Goal: Information Seeking & Learning: Learn about a topic

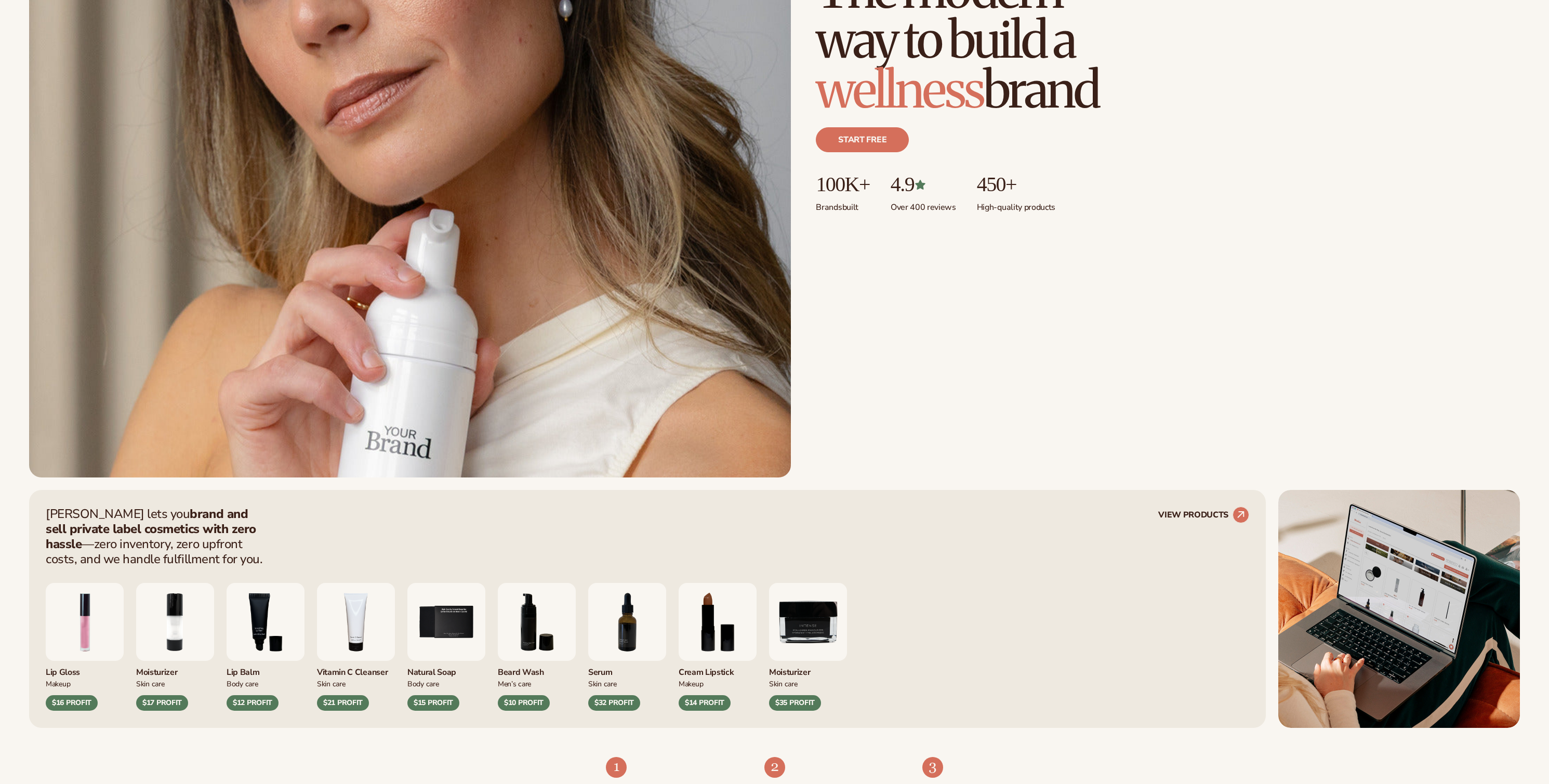
scroll to position [455, 0]
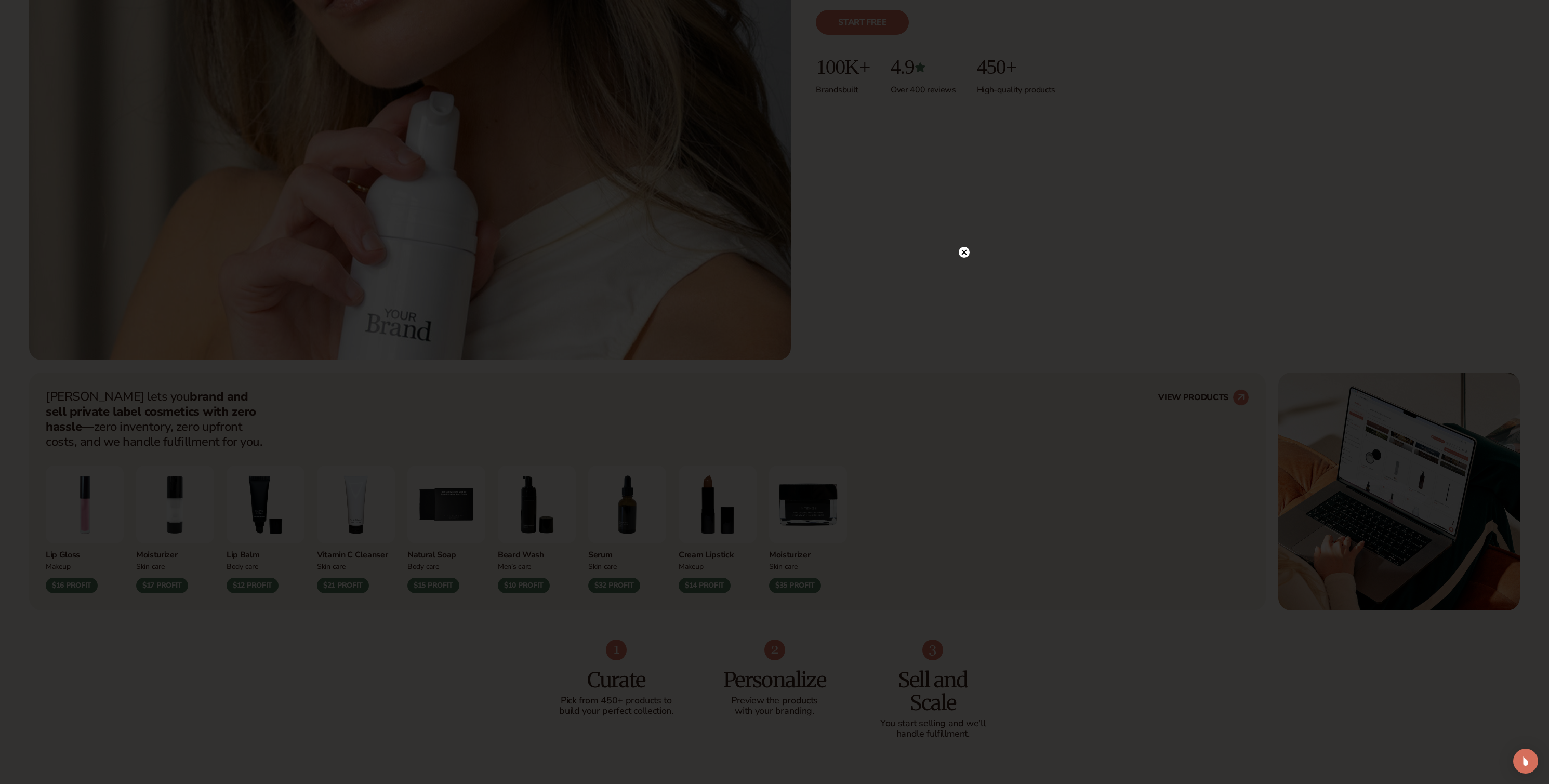
click at [1023, 337] on div at bounding box center [775, 392] width 1549 height 784
click at [961, 271] on circle at bounding box center [964, 274] width 11 height 11
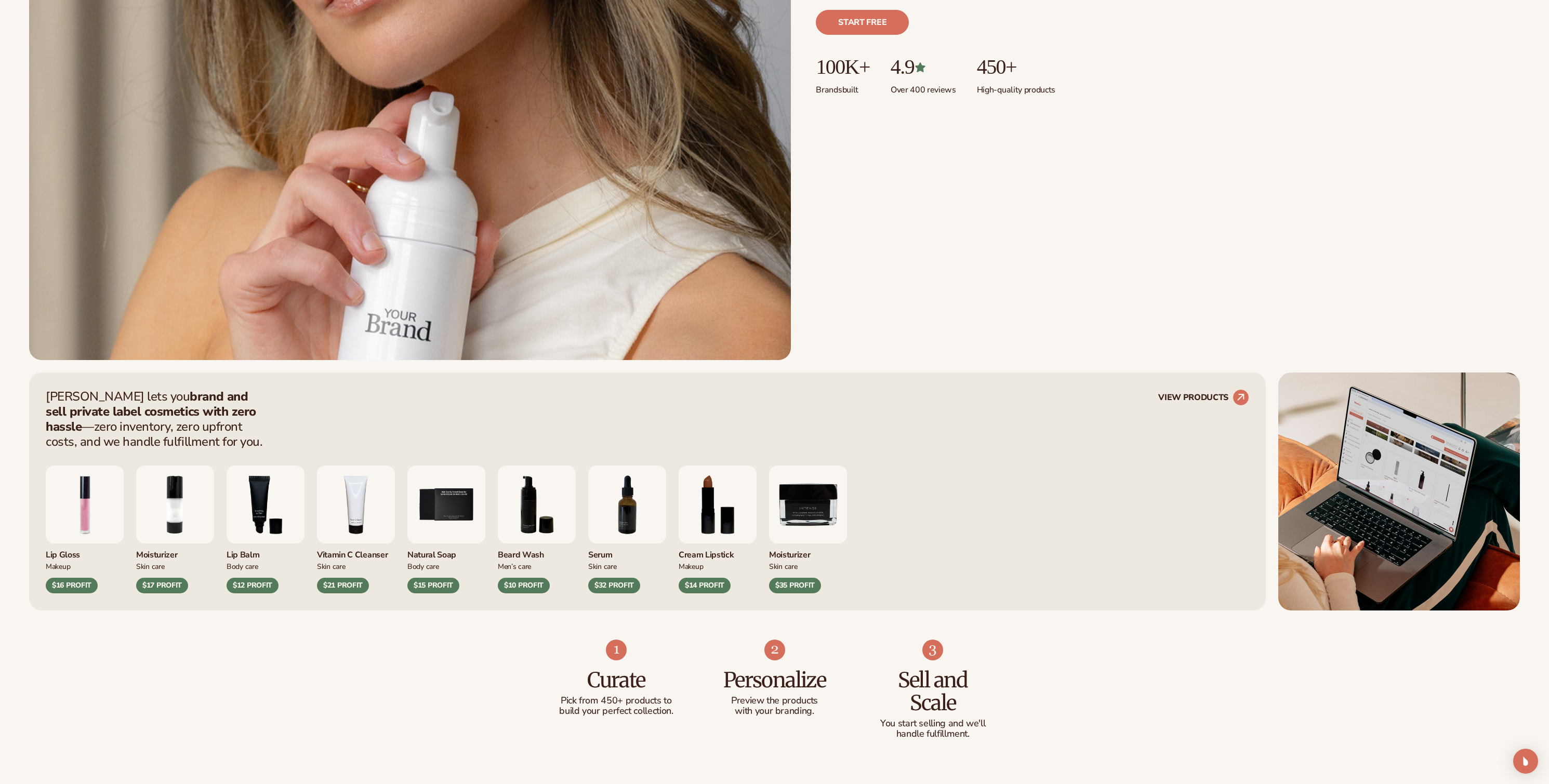
click at [623, 522] on img "7 / 9" at bounding box center [627, 504] width 78 height 78
click at [618, 586] on div "$32 PROFIT" at bounding box center [614, 586] width 52 height 16
click at [603, 566] on div "Serum [MEDICAL_DATA] $32 PROFIT" at bounding box center [627, 568] width 78 height 50
click at [603, 566] on div "Skin Care" at bounding box center [627, 566] width 78 height 11
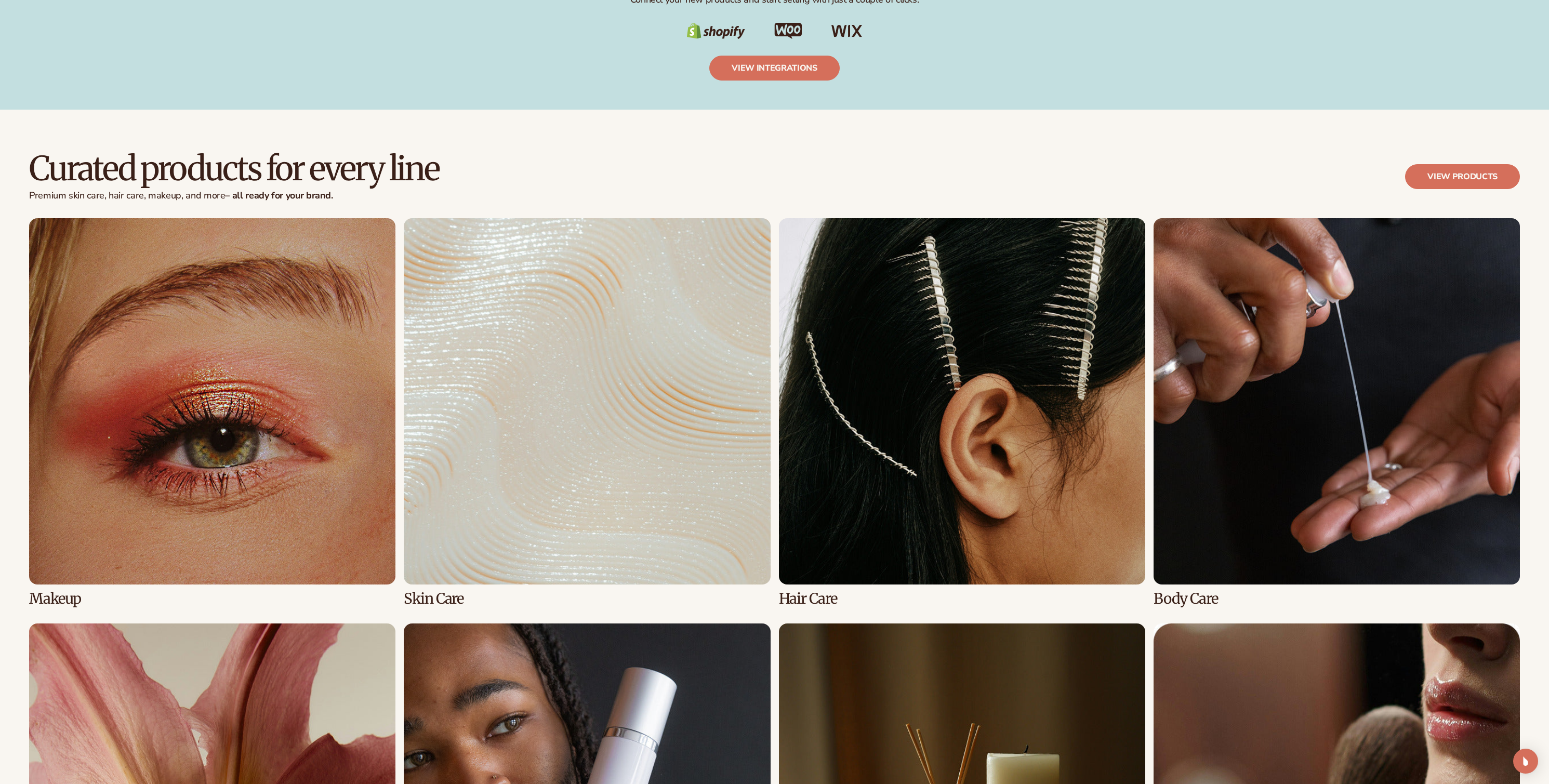
scroll to position [3030, 0]
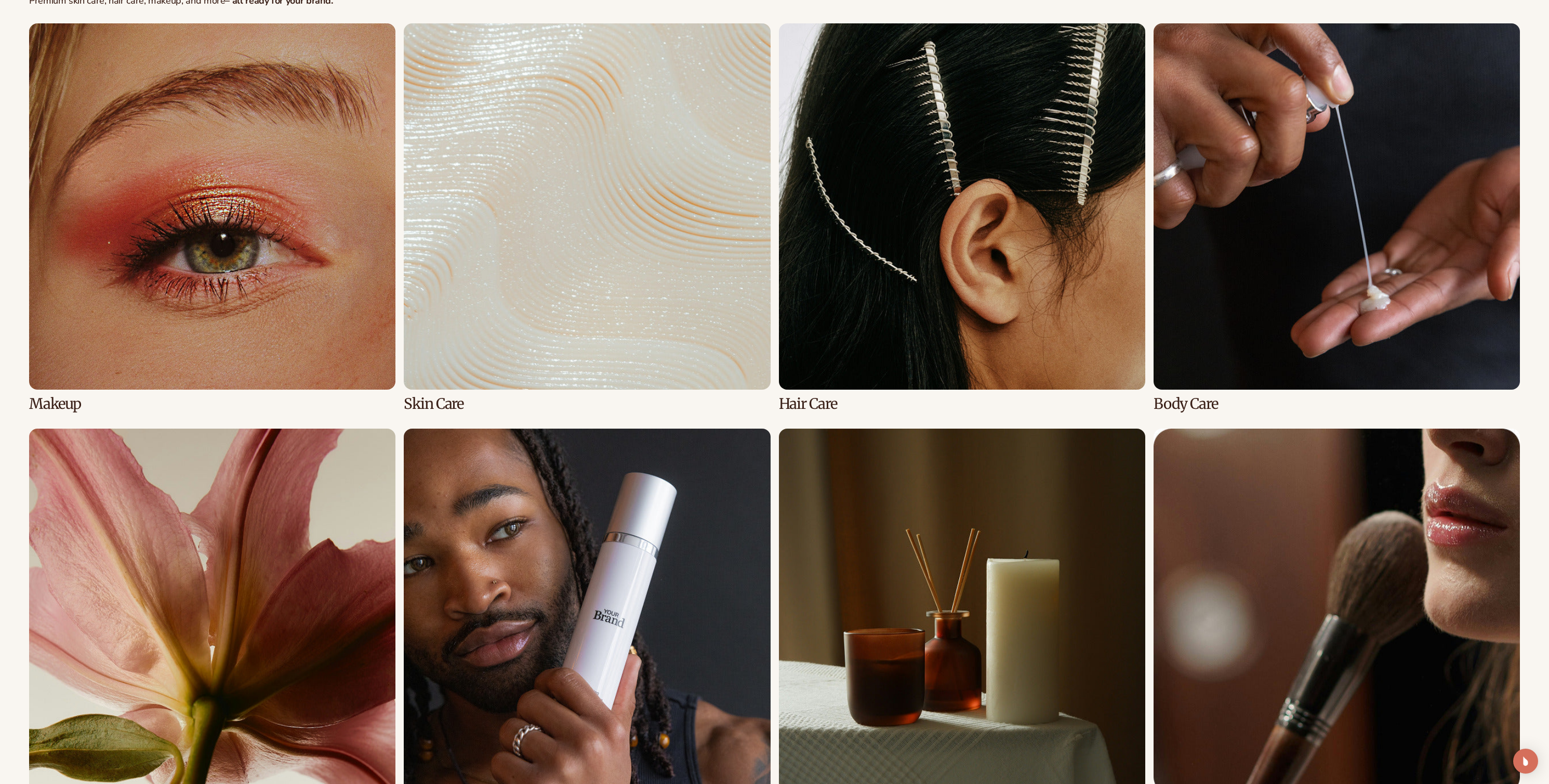
click at [726, 346] on link "2 / 8" at bounding box center [586, 218] width 366 height 388
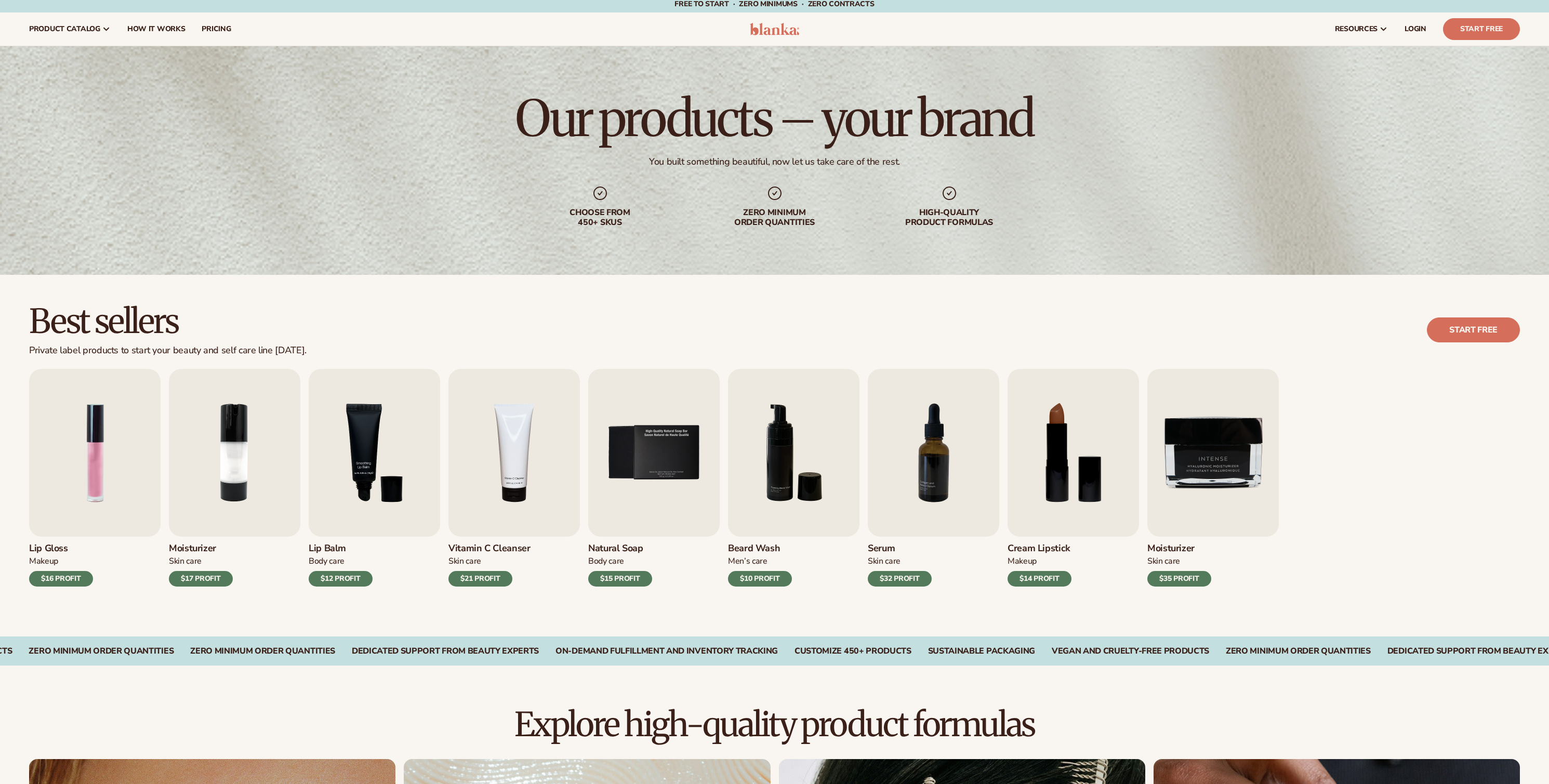
scroll to position [21, 0]
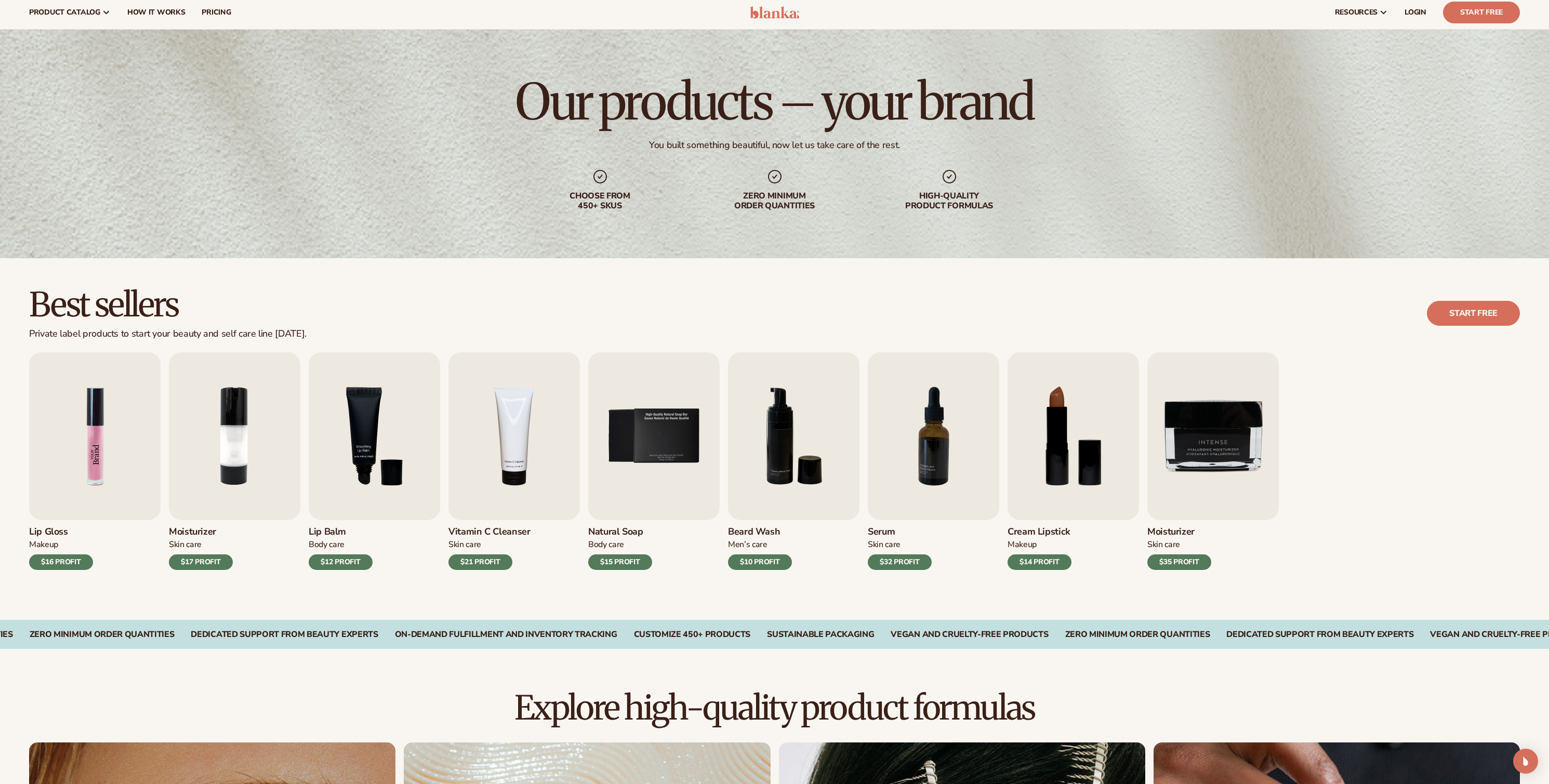
click at [99, 427] on img "1 / 9" at bounding box center [94, 436] width 132 height 168
click at [113, 480] on img "1 / 9" at bounding box center [94, 436] width 132 height 168
click at [96, 476] on img "1 / 9" at bounding box center [94, 436] width 132 height 168
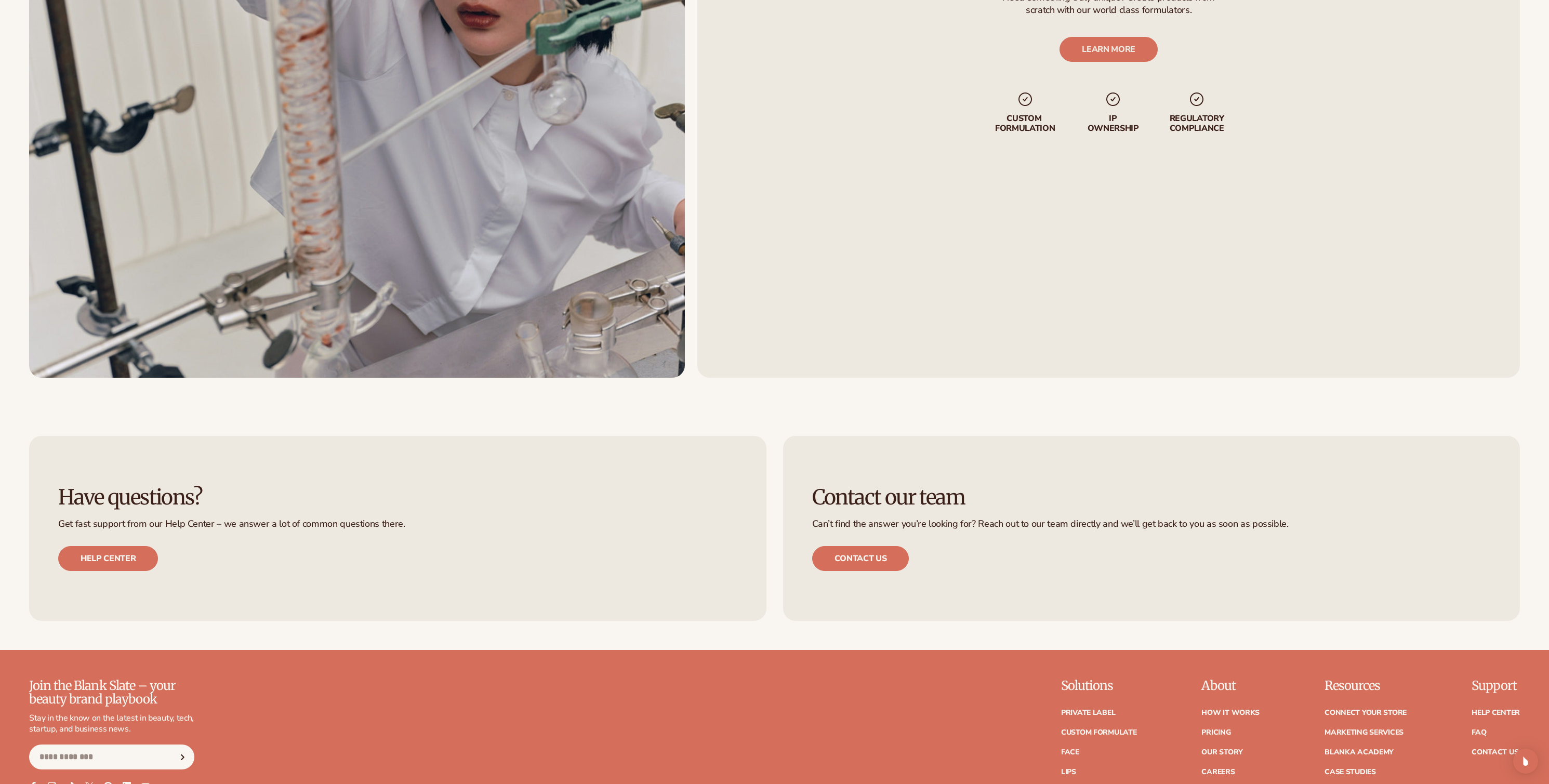
scroll to position [1623, 0]
